Goal: Task Accomplishment & Management: Use online tool/utility

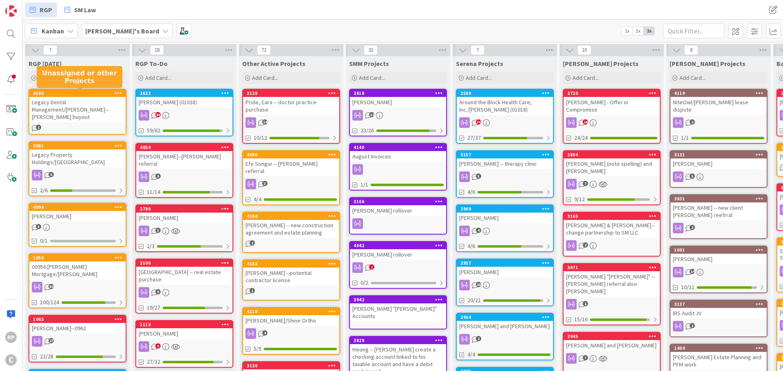
click at [85, 91] on div "4188" at bounding box center [79, 93] width 93 height 6
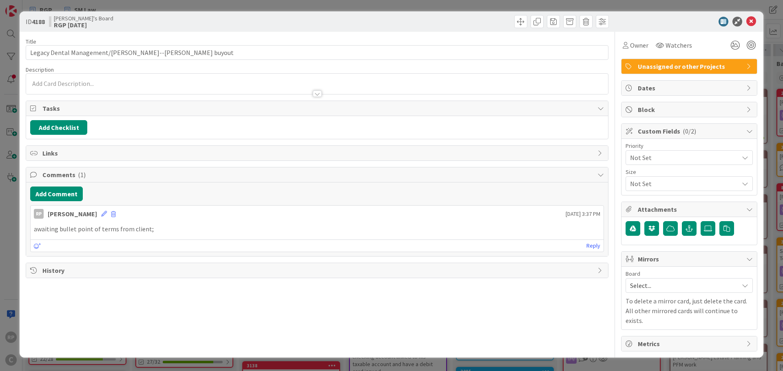
click at [652, 60] on div "Unassigned or other Projects" at bounding box center [688, 66] width 135 height 15
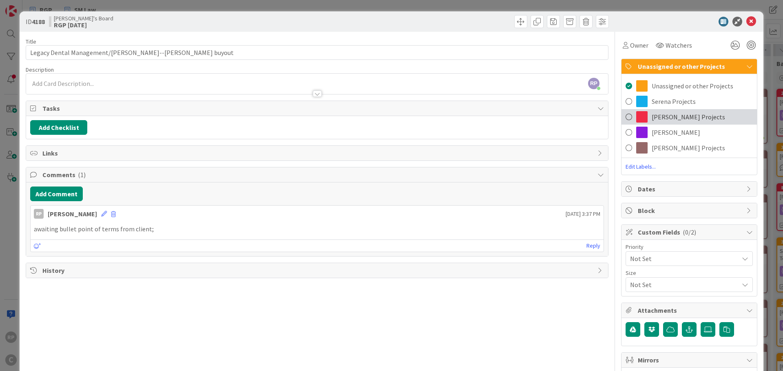
click at [664, 119] on span "[PERSON_NAME] Projects" at bounding box center [687, 117] width 73 height 10
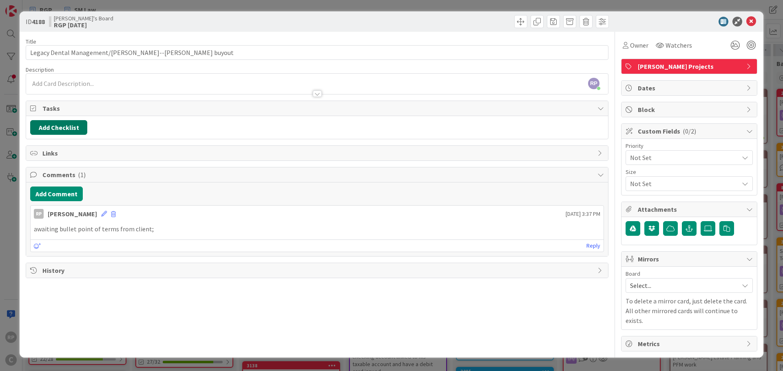
click at [68, 130] on button "Add Checklist" at bounding box center [58, 127] width 57 height 15
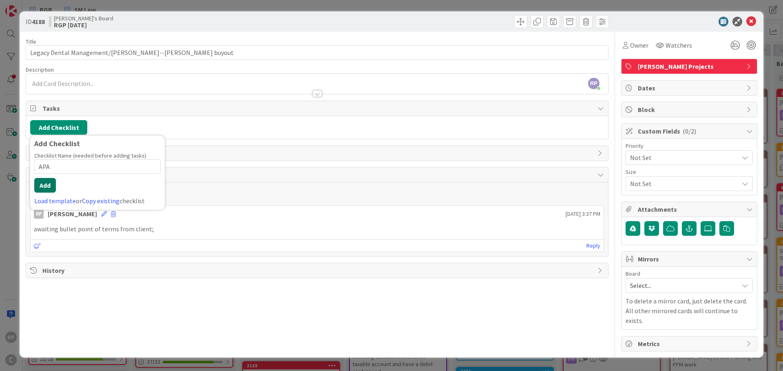
type input "APA"
click at [45, 182] on button "Add" at bounding box center [45, 185] width 22 height 15
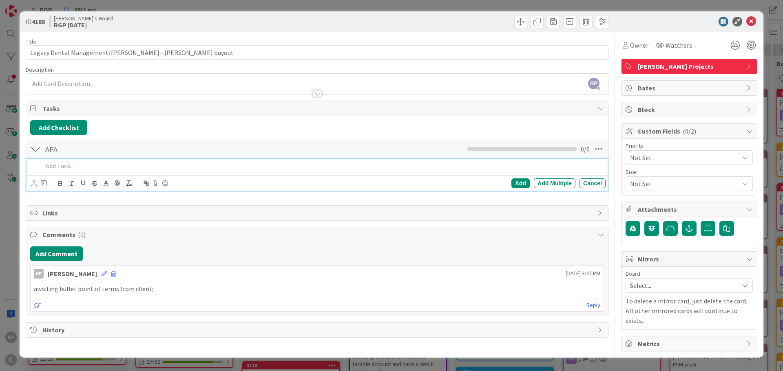
click at [54, 165] on p at bounding box center [322, 165] width 559 height 9
click at [68, 163] on p at bounding box center [322, 165] width 559 height 9
click at [752, 21] on icon at bounding box center [751, 22] width 10 height 10
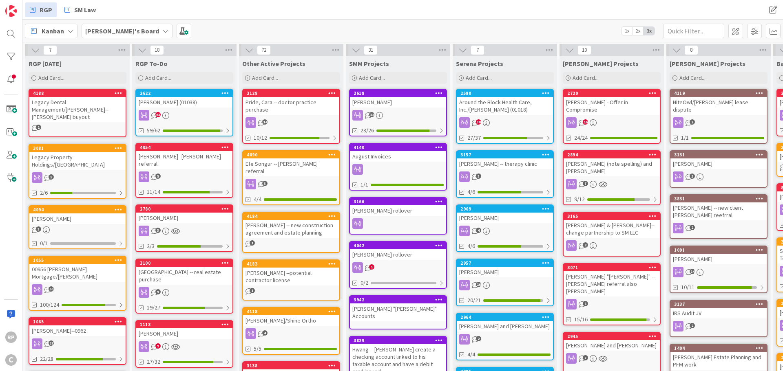
click at [506, 99] on div "Around the Block Health Care, Inc./[PERSON_NAME] (01018)" at bounding box center [505, 106] width 96 height 18
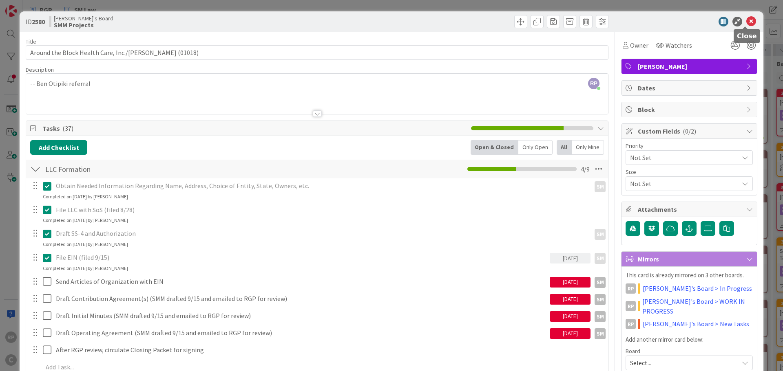
click at [746, 20] on icon at bounding box center [751, 22] width 10 height 10
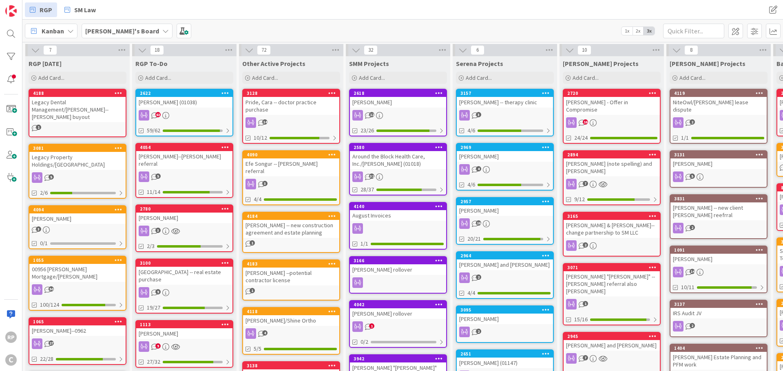
click at [391, 102] on div "[PERSON_NAME]" at bounding box center [398, 102] width 96 height 11
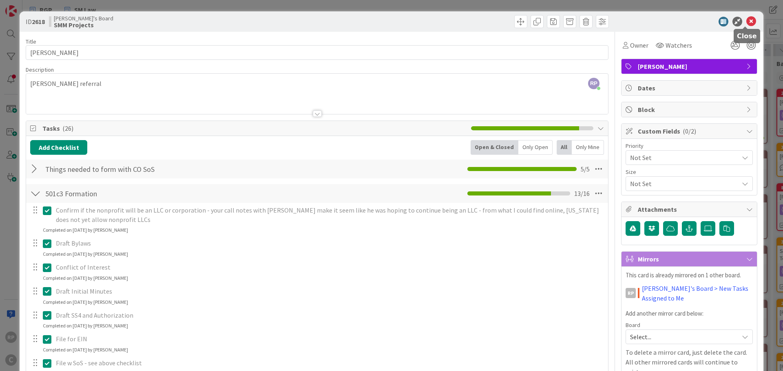
click at [746, 20] on icon at bounding box center [751, 22] width 10 height 10
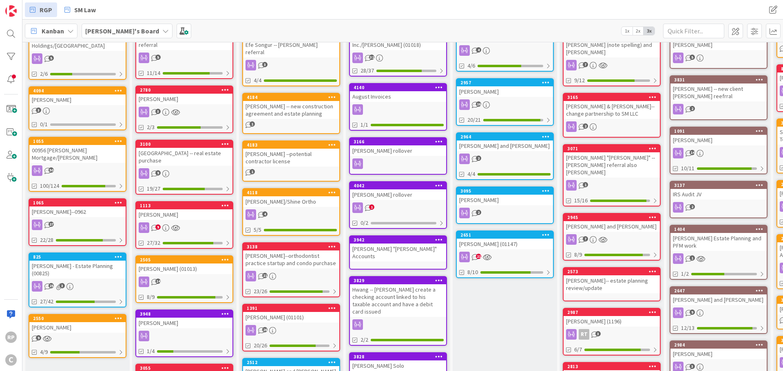
scroll to position [122, 0]
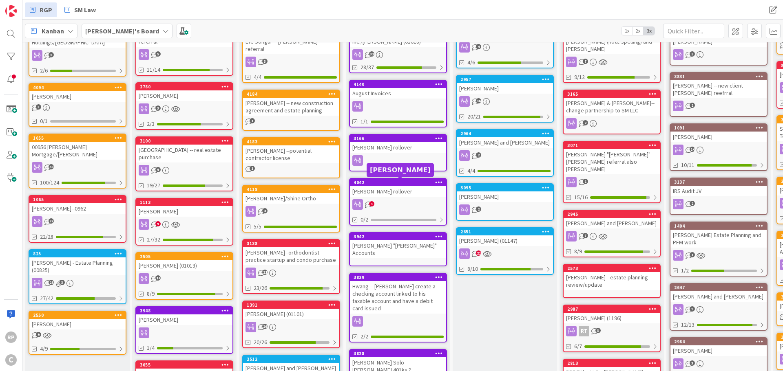
click at [390, 183] on div "4042" at bounding box center [399, 183] width 93 height 6
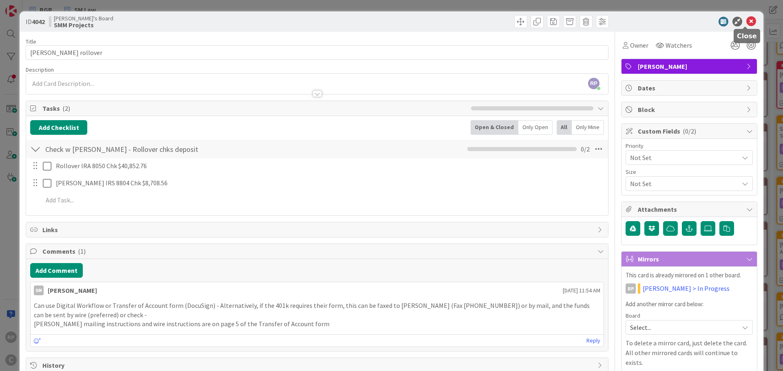
click at [746, 18] on icon at bounding box center [751, 22] width 10 height 10
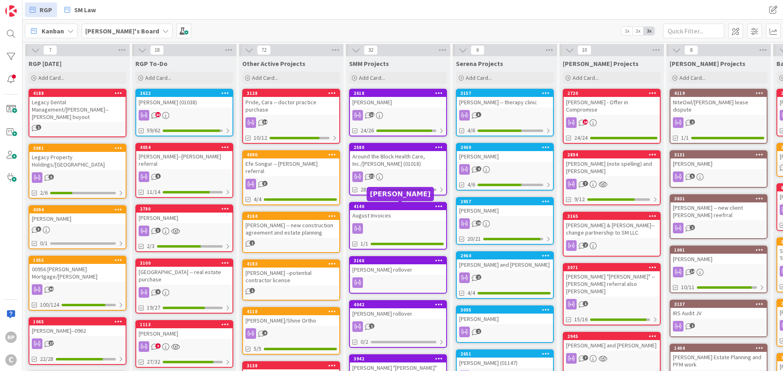
click at [414, 208] on div "4140" at bounding box center [399, 207] width 93 height 6
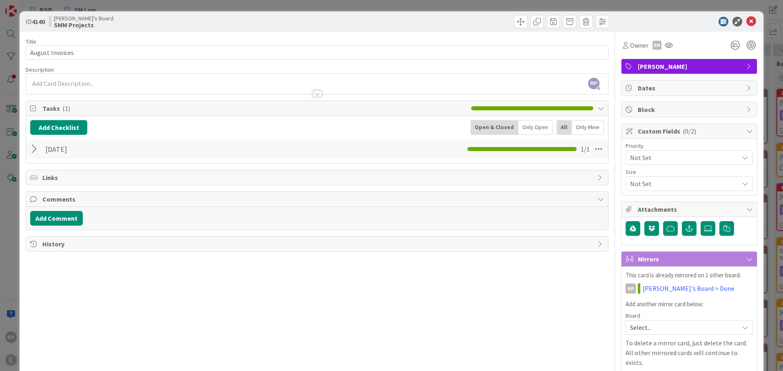
click at [34, 150] on div at bounding box center [35, 149] width 11 height 15
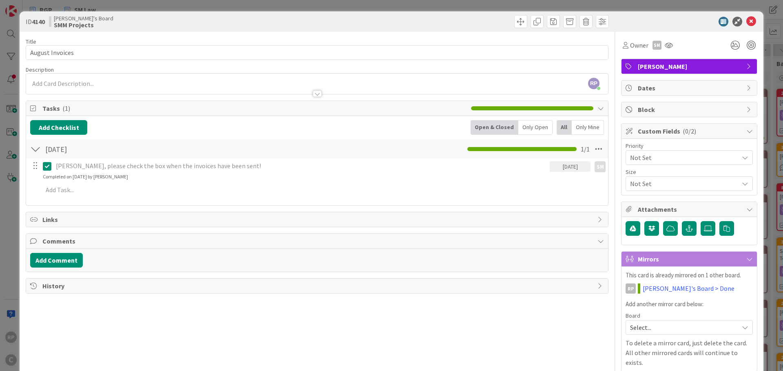
click at [34, 150] on div at bounding box center [35, 149] width 11 height 15
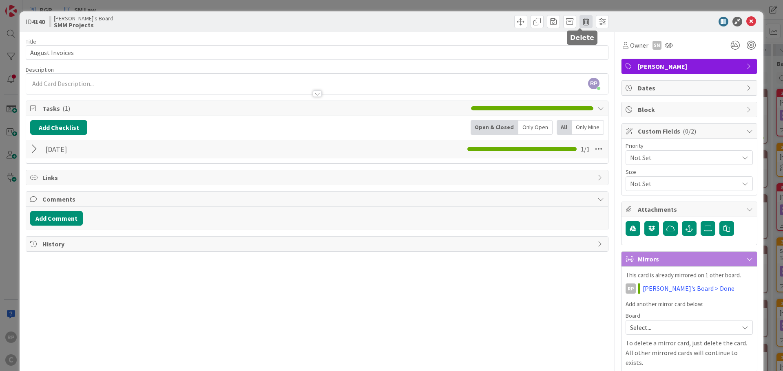
click at [579, 24] on span at bounding box center [585, 21] width 13 height 13
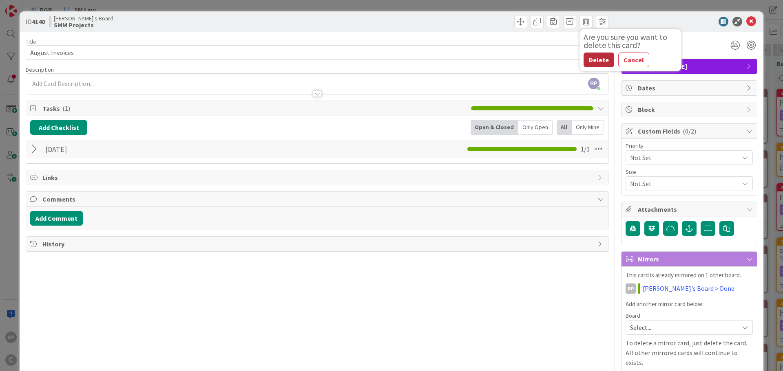
click at [590, 58] on button "Delete" at bounding box center [598, 60] width 31 height 15
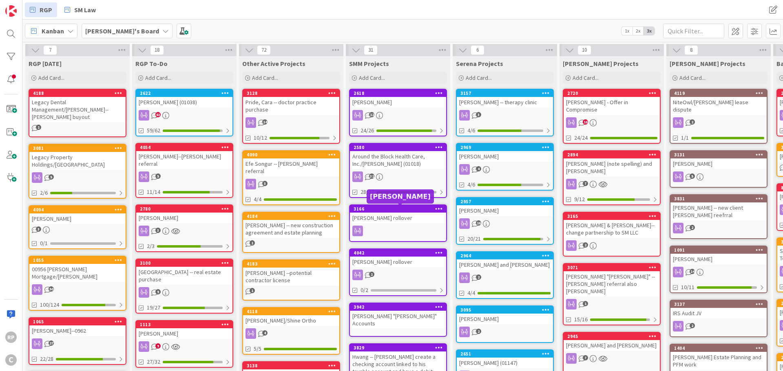
click at [398, 206] on div at bounding box center [399, 205] width 5 height 2
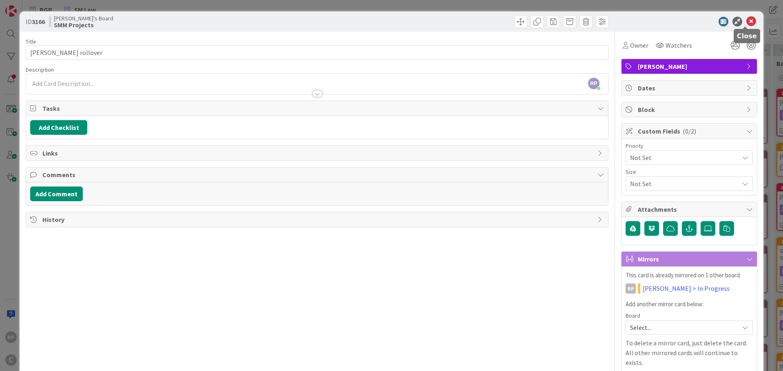
click at [746, 19] on icon at bounding box center [751, 22] width 10 height 10
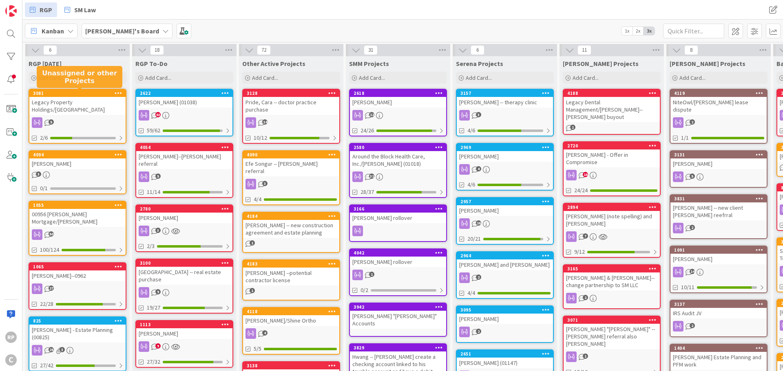
click at [613, 101] on div "Legacy Dental Management/[PERSON_NAME]--[PERSON_NAME] buyout" at bounding box center [611, 109] width 96 height 25
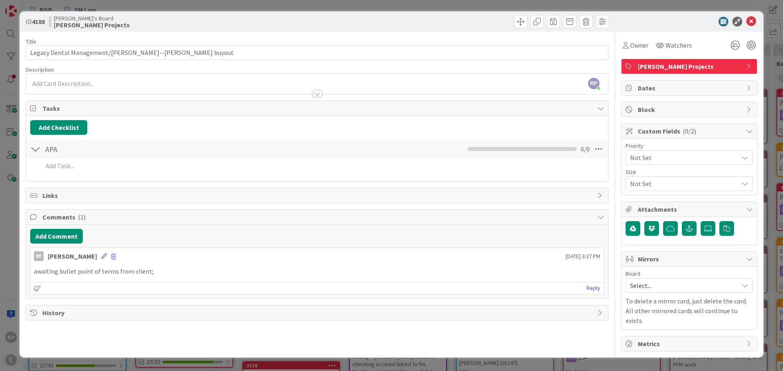
click at [35, 149] on div at bounding box center [35, 149] width 11 height 15
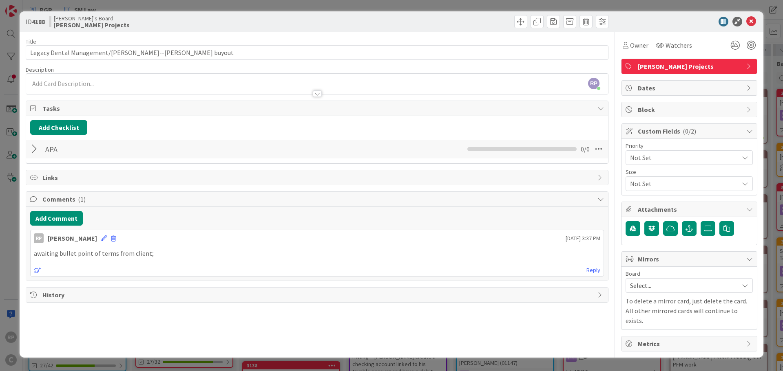
click at [32, 150] on div at bounding box center [35, 149] width 11 height 15
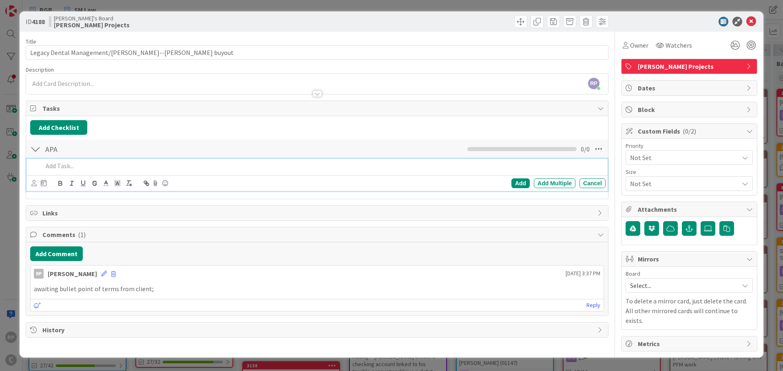
click at [66, 165] on p at bounding box center [322, 165] width 559 height 9
click at [35, 184] on icon at bounding box center [33, 183] width 5 height 6
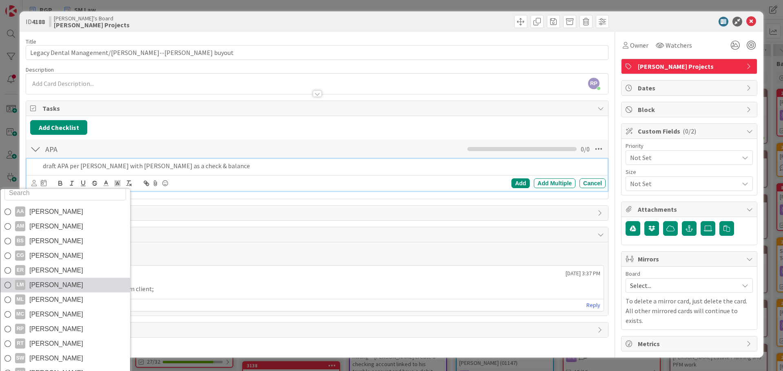
scroll to position [14, 0]
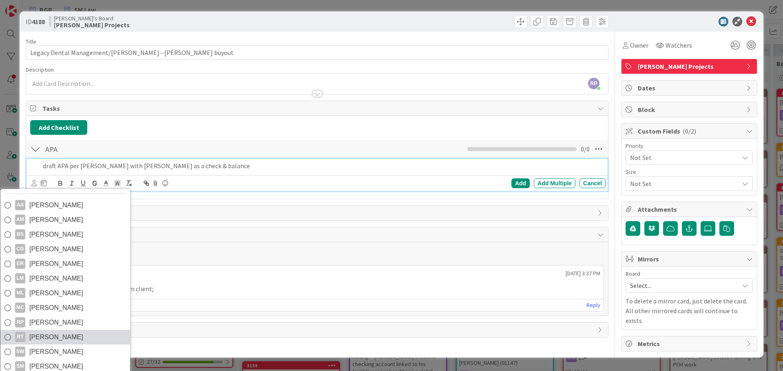
click at [49, 338] on span "[PERSON_NAME]" at bounding box center [56, 337] width 54 height 12
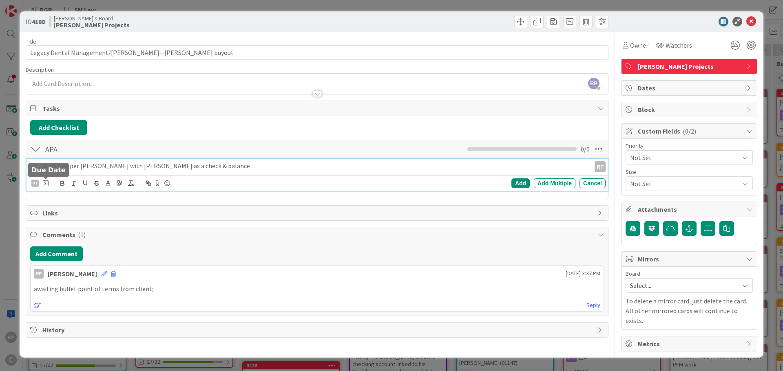
click at [46, 183] on icon at bounding box center [46, 183] width 6 height 7
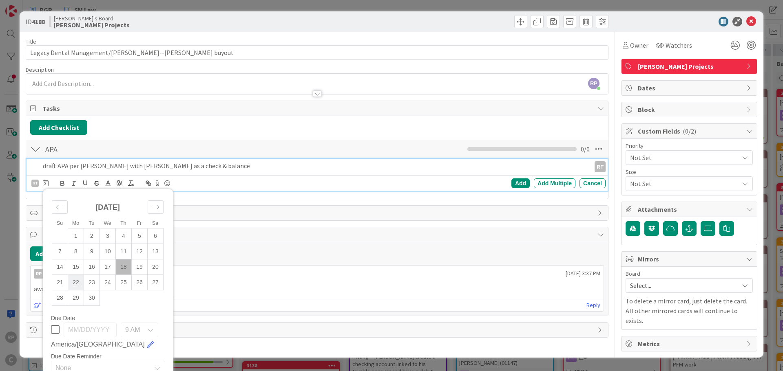
click at [70, 282] on td "22" at bounding box center [76, 282] width 16 height 15
click at [511, 183] on div "Add" at bounding box center [520, 184] width 18 height 10
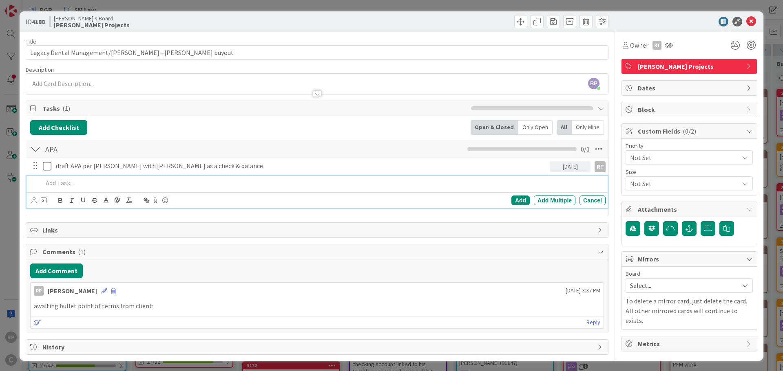
click at [66, 187] on p at bounding box center [322, 183] width 559 height 9
click at [33, 201] on icon at bounding box center [33, 200] width 5 height 6
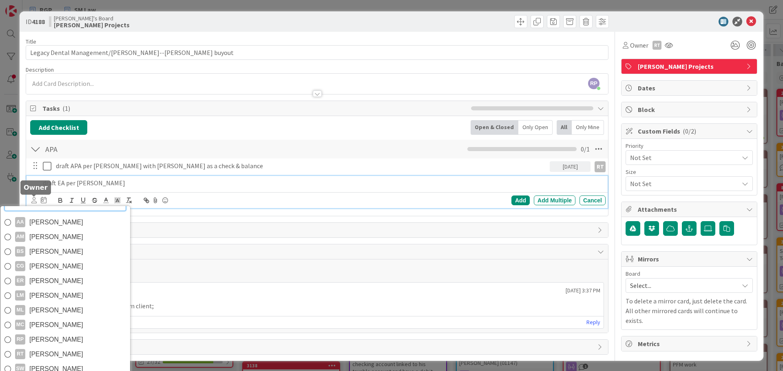
scroll to position [4, 0]
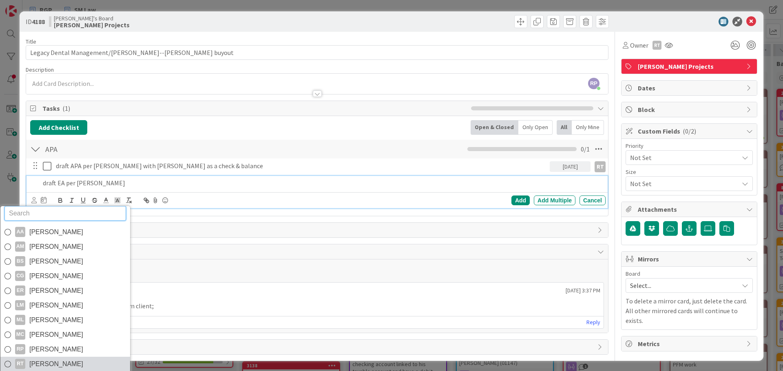
click at [52, 362] on span "[PERSON_NAME]" at bounding box center [56, 364] width 54 height 12
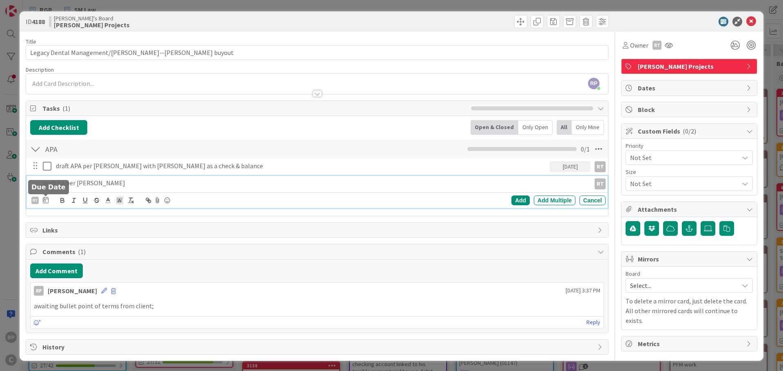
click at [47, 198] on icon at bounding box center [46, 200] width 6 height 7
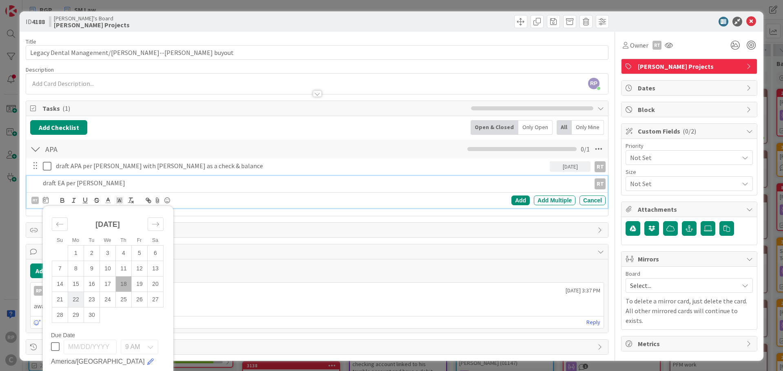
click at [73, 305] on td "22" at bounding box center [76, 299] width 16 height 15
click at [511, 201] on div "Add" at bounding box center [520, 201] width 18 height 10
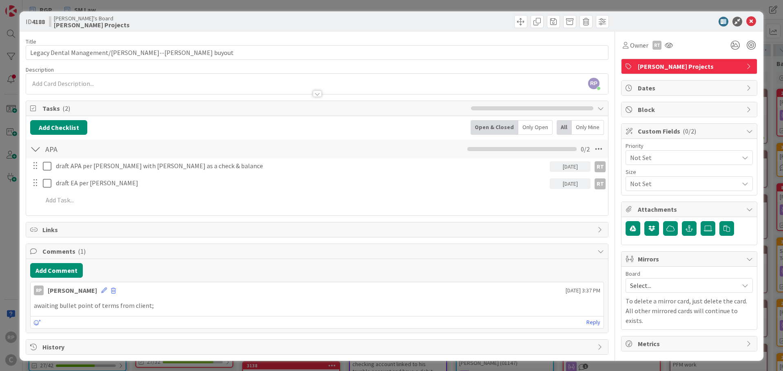
scroll to position [1, 0]
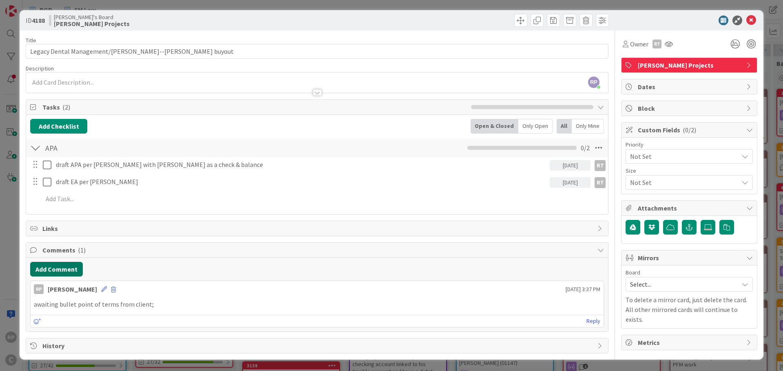
click at [49, 271] on button "Add Comment" at bounding box center [56, 269] width 53 height 15
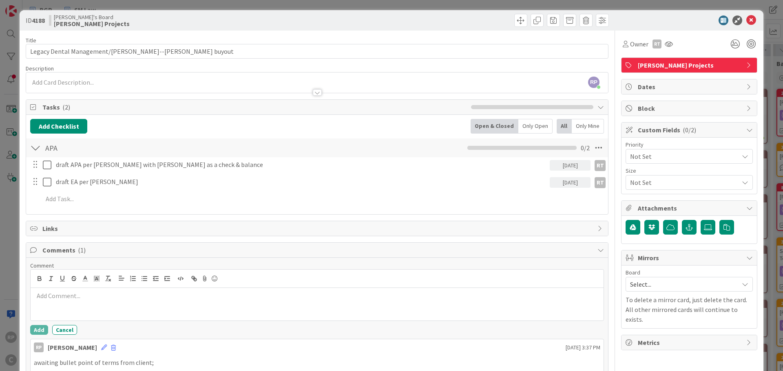
click at [53, 294] on p at bounding box center [317, 295] width 566 height 9
click at [39, 329] on button "Add" at bounding box center [39, 330] width 18 height 10
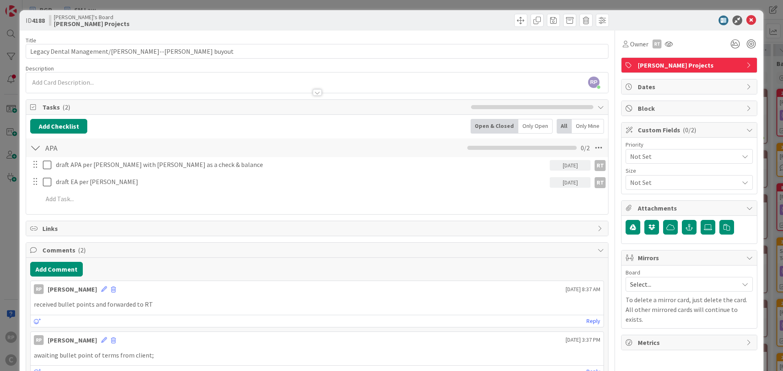
click at [669, 283] on span "Select..." at bounding box center [682, 284] width 104 height 11
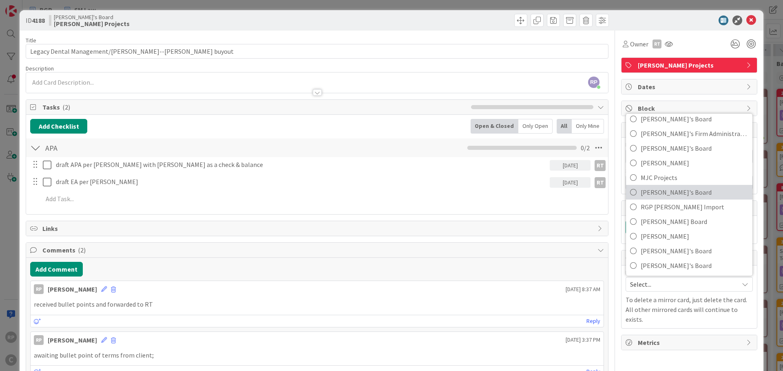
scroll to position [54, 0]
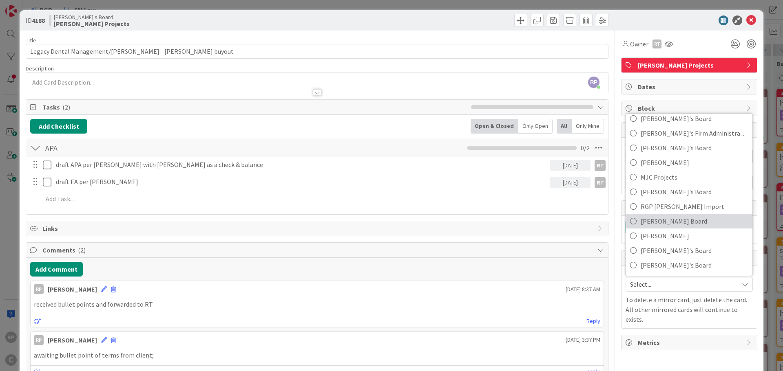
click at [663, 223] on span "[PERSON_NAME] Board" at bounding box center [694, 221] width 108 height 12
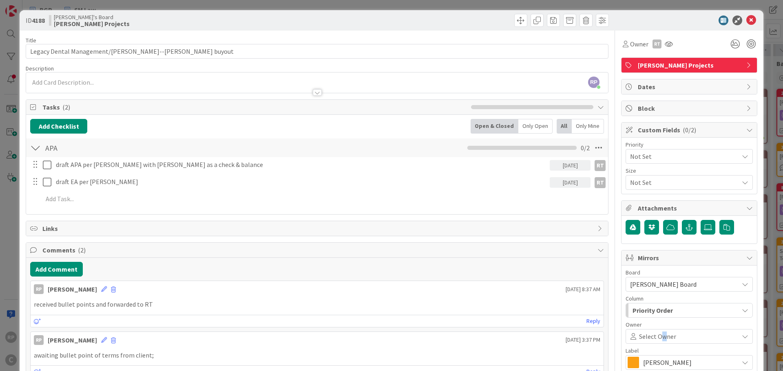
click at [657, 342] on div "Select Owner" at bounding box center [688, 336] width 127 height 15
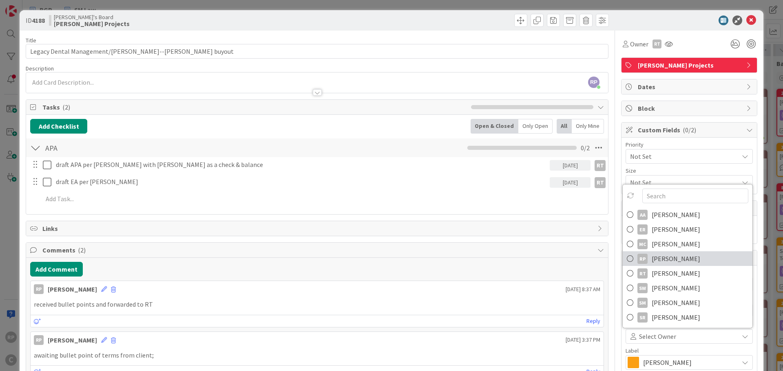
click at [665, 261] on span "[PERSON_NAME]" at bounding box center [675, 259] width 49 height 12
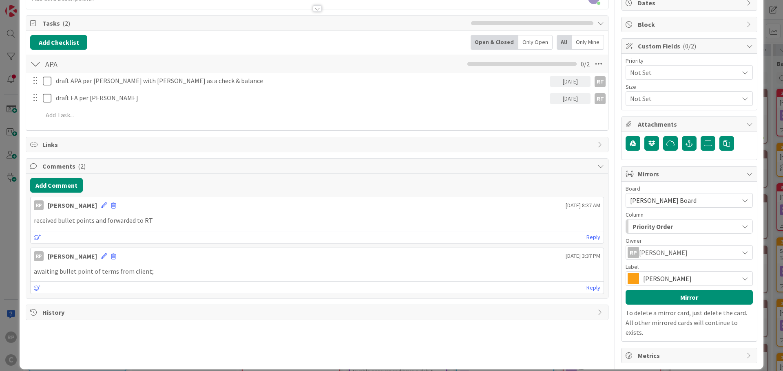
click at [638, 306] on div "Board [PERSON_NAME] Board [PERSON_NAME]'s Board [PERSON_NAME]'s Board [PERSON_N…" at bounding box center [688, 262] width 127 height 152
click at [638, 298] on button "Mirror" at bounding box center [688, 297] width 127 height 15
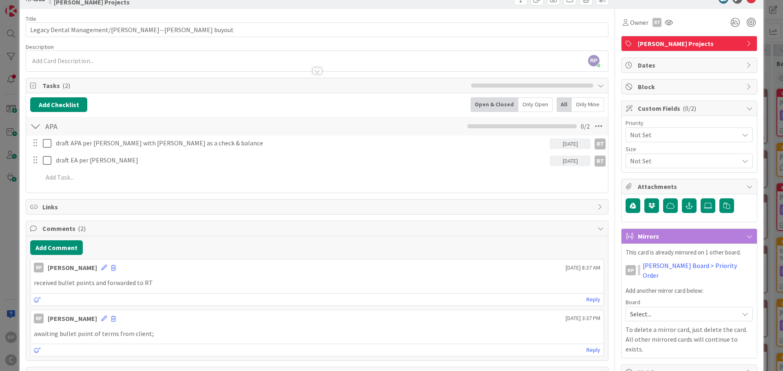
scroll to position [0, 0]
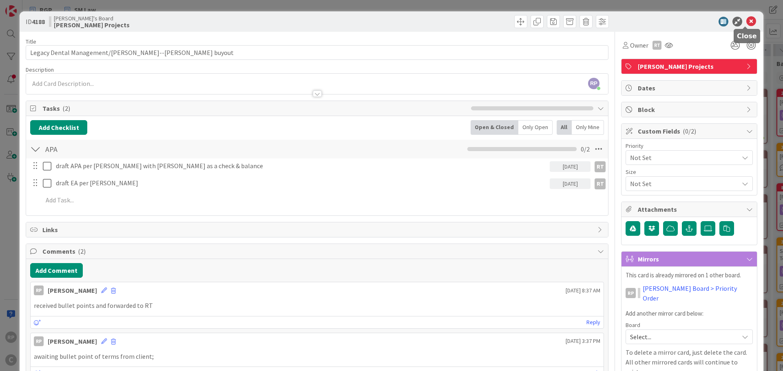
click at [746, 20] on icon at bounding box center [751, 22] width 10 height 10
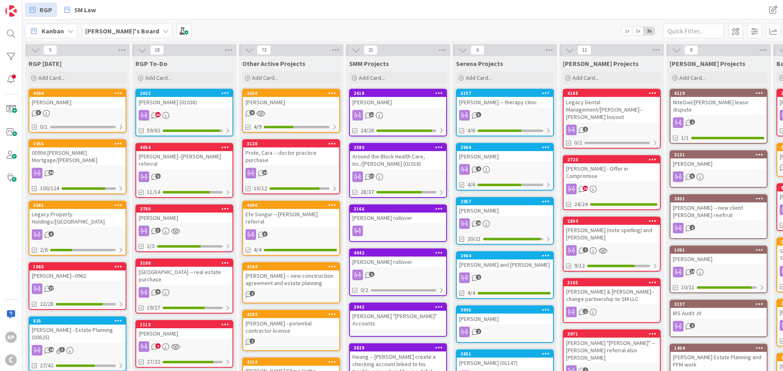
click at [289, 108] on link "2550 [PERSON_NAME] 9 4/9" at bounding box center [291, 111] width 98 height 44
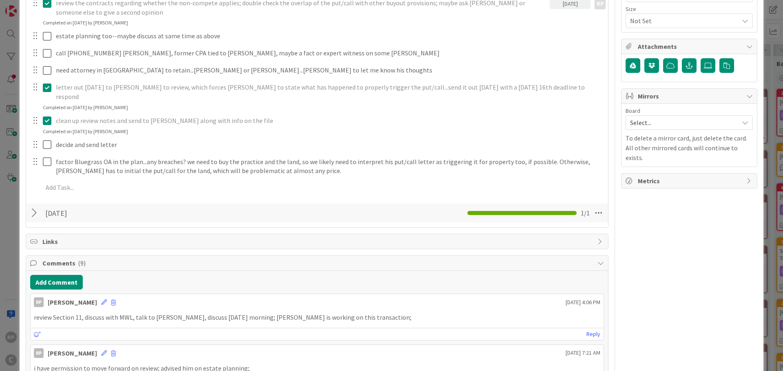
scroll to position [204, 0]
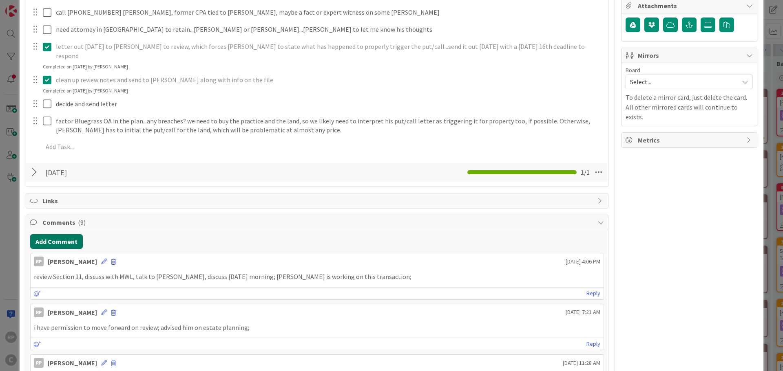
click at [62, 234] on button "Add Comment" at bounding box center [56, 241] width 53 height 15
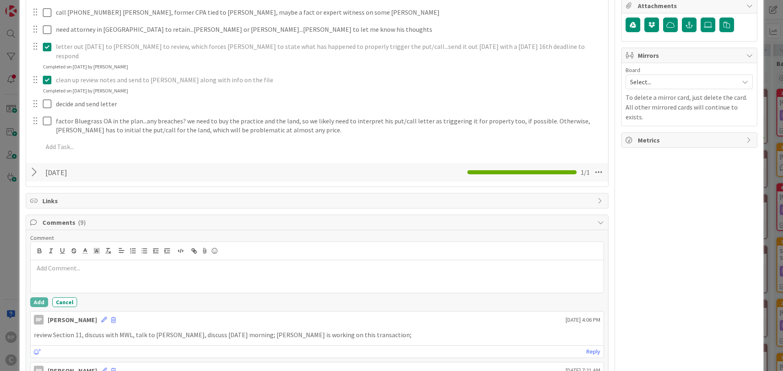
click at [67, 267] on div at bounding box center [317, 276] width 573 height 33
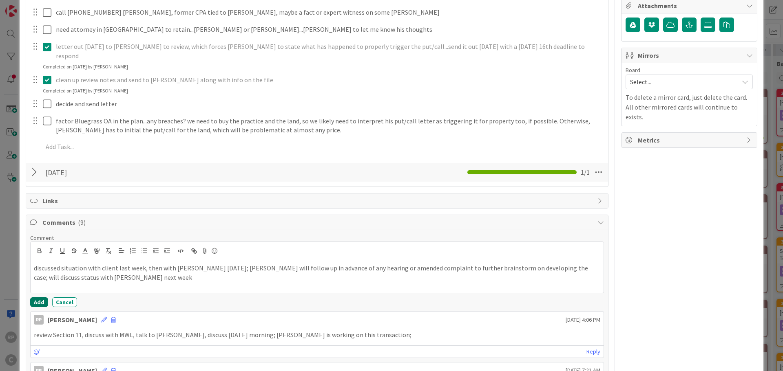
click at [40, 298] on button "Add" at bounding box center [39, 303] width 18 height 10
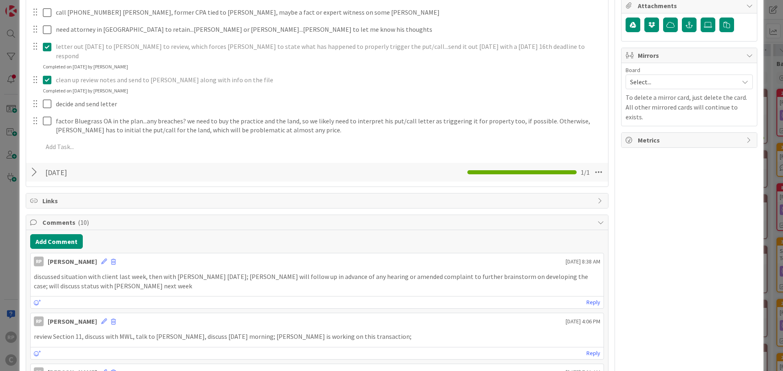
scroll to position [0, 0]
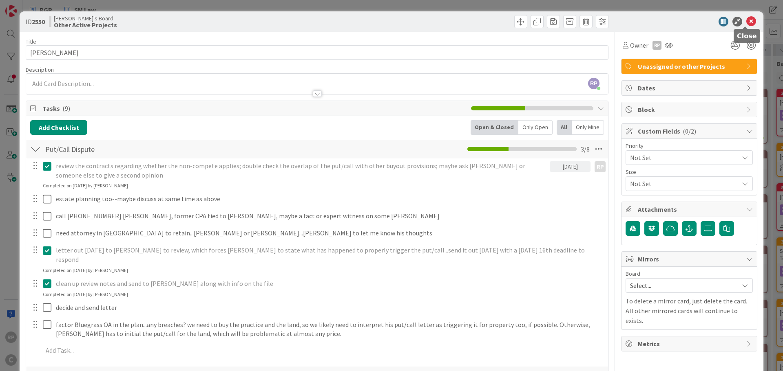
click at [746, 21] on icon at bounding box center [751, 22] width 10 height 10
